Goal: Feedback & Contribution: Leave review/rating

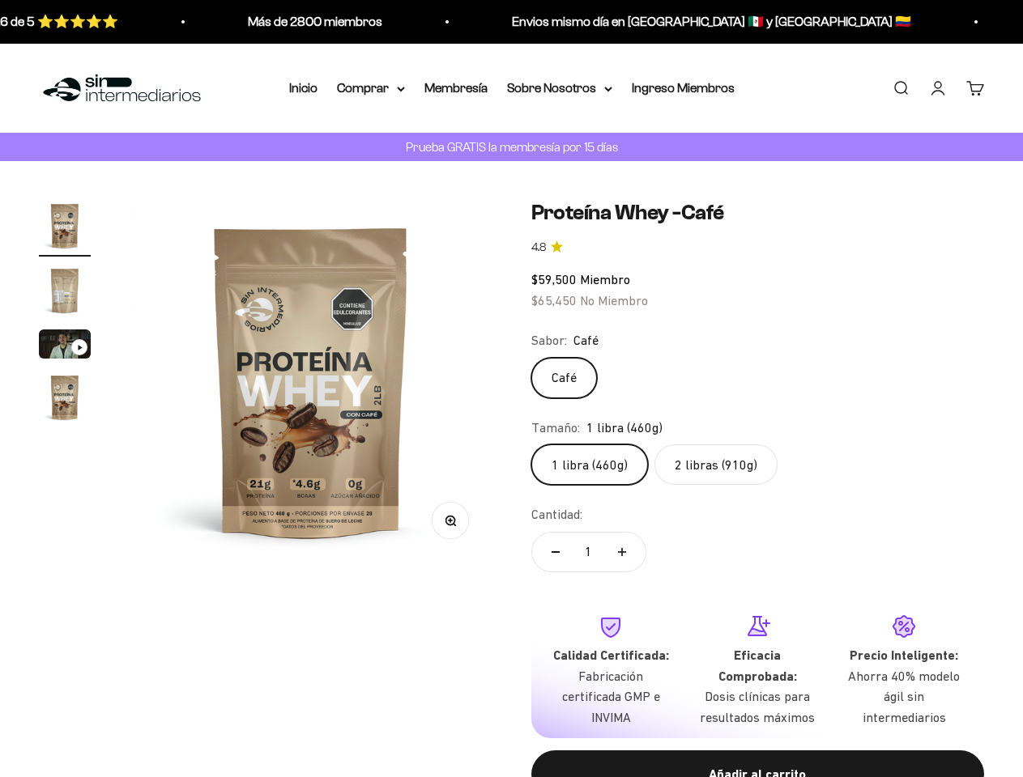
scroll to position [1387, 0]
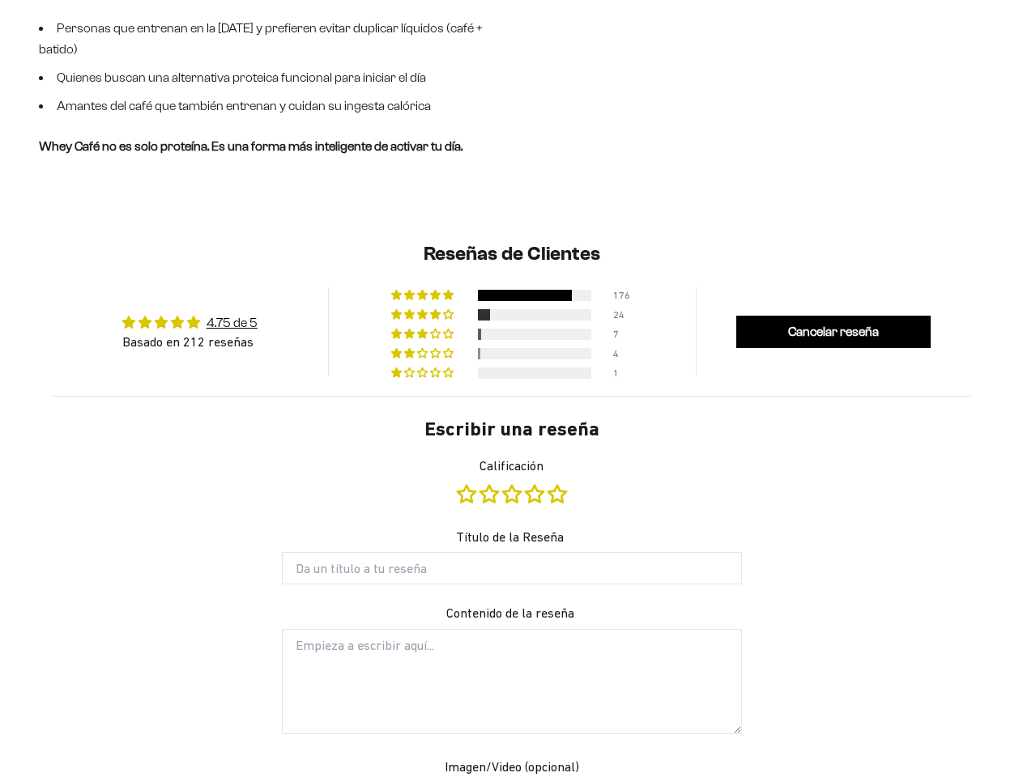
type input "[PERSON_NAME]"
type input "[EMAIL_ADDRESS][DOMAIN_NAME]"
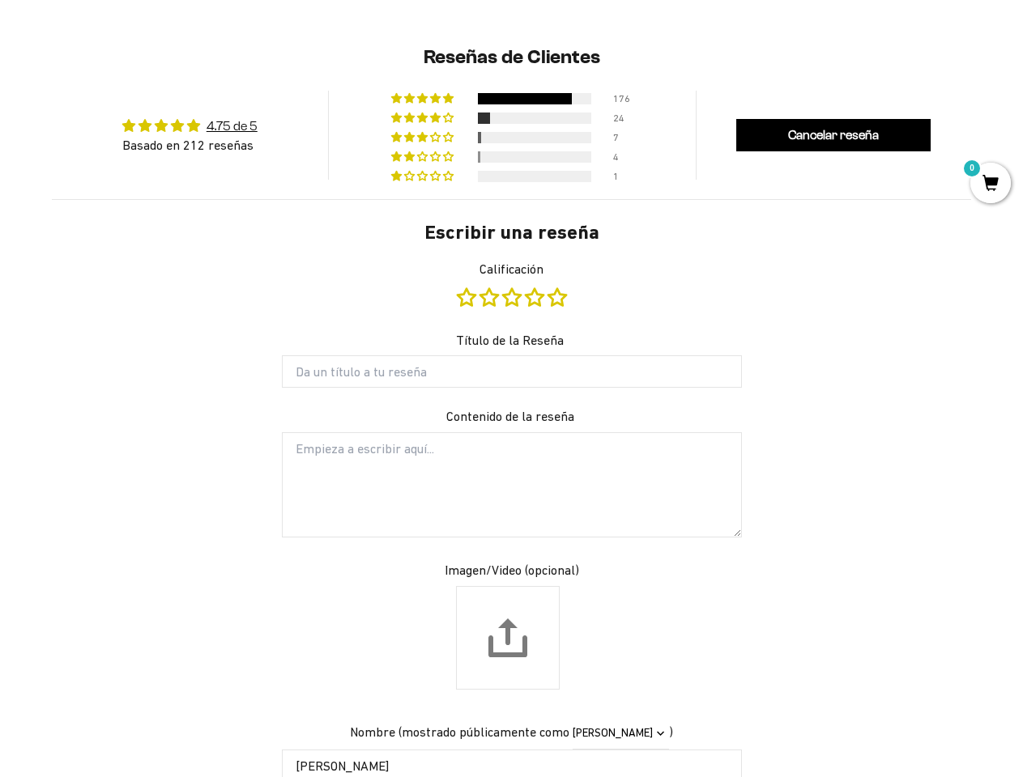
scroll to position [0, 0]
click at [511, 389] on form "Escribir una reseña Calificación Título de la Reseña Contenido de la reseña Ima…" at bounding box center [512, 601] width 486 height 765
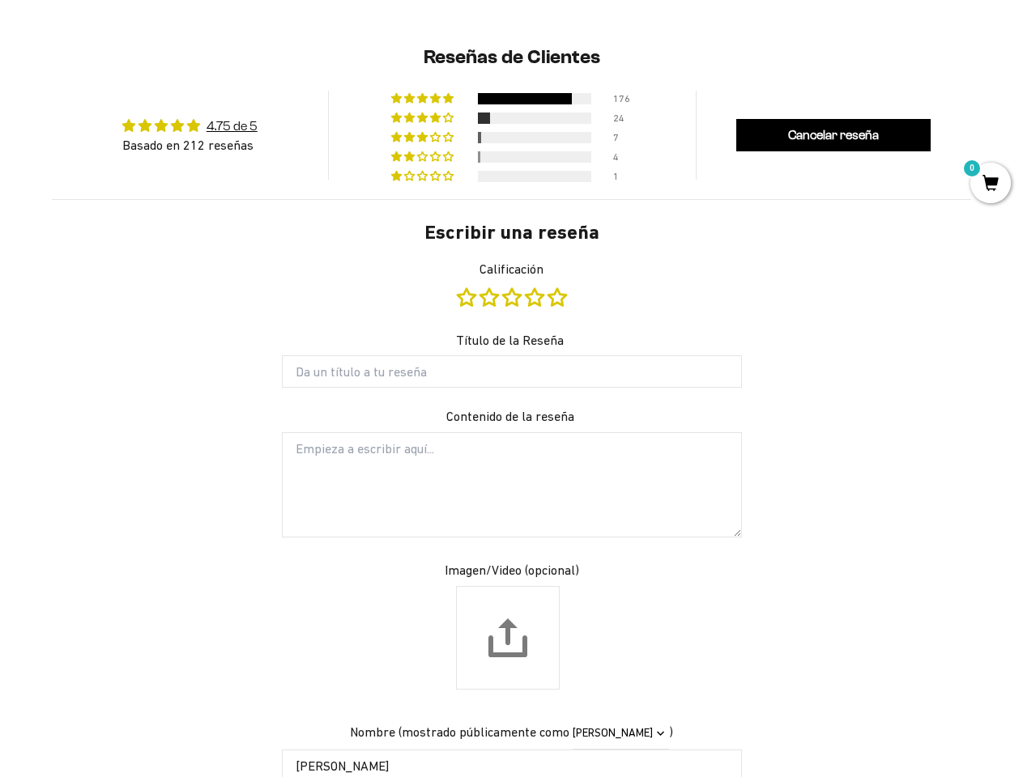
click at [511, 401] on form "Escribir una reseña Calificación Título de la Reseña Contenido de la reseña Ima…" at bounding box center [512, 601] width 486 height 765
click at [512, 96] on div at bounding box center [525, 98] width 94 height 11
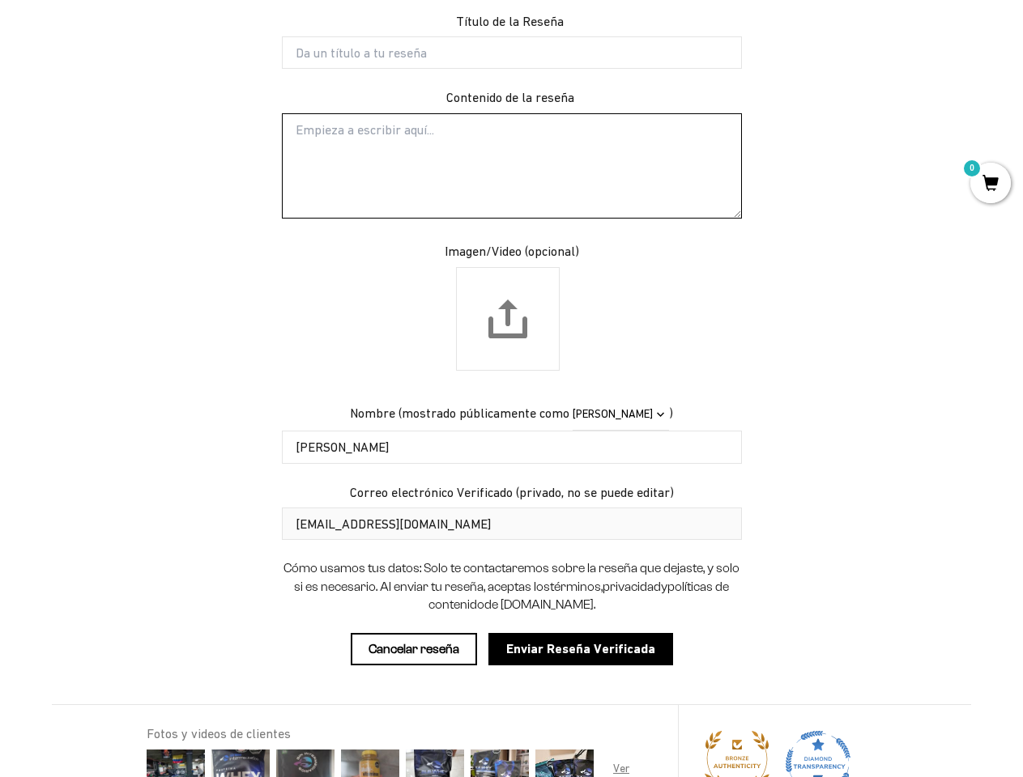
click at [512, 116] on div "Reseñas de Clientes 4.75 de 5 Basado en 212 reseñas 176 24 7 4 1 Ver todas las …" at bounding box center [511, 351] width 1023 height 1292
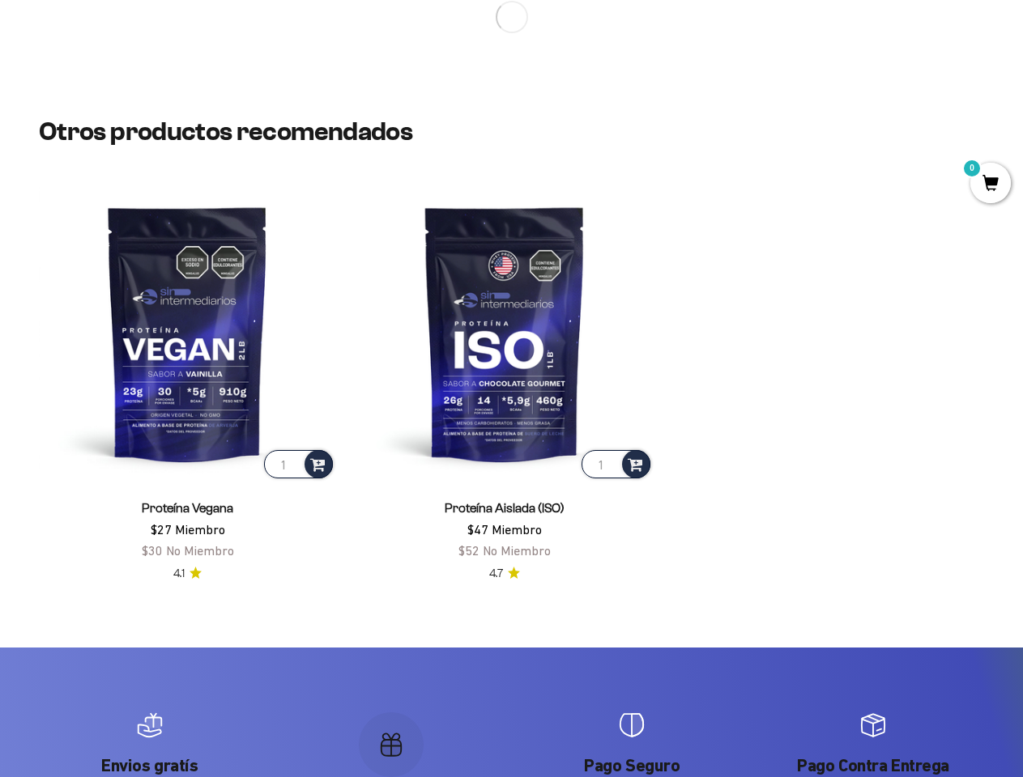
click at [512, 135] on section-header "Otros productos recomendados" at bounding box center [511, 131] width 945 height 28
